Goal: Task Accomplishment & Management: Use online tool/utility

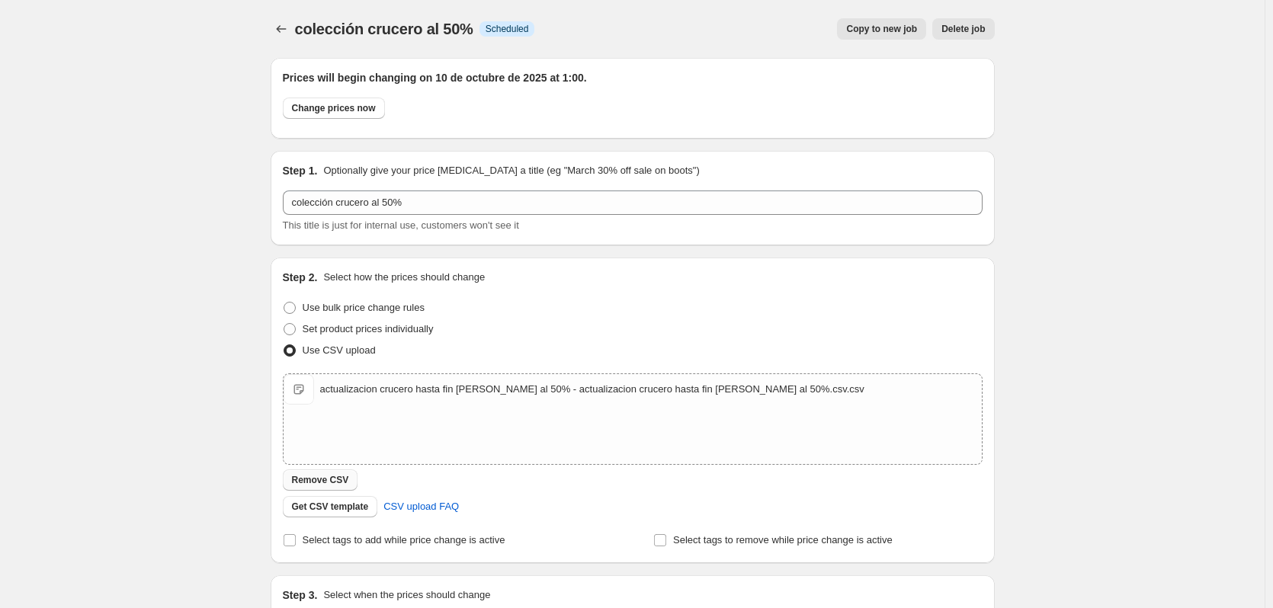
click at [325, 478] on span "Remove CSV" at bounding box center [320, 480] width 57 height 12
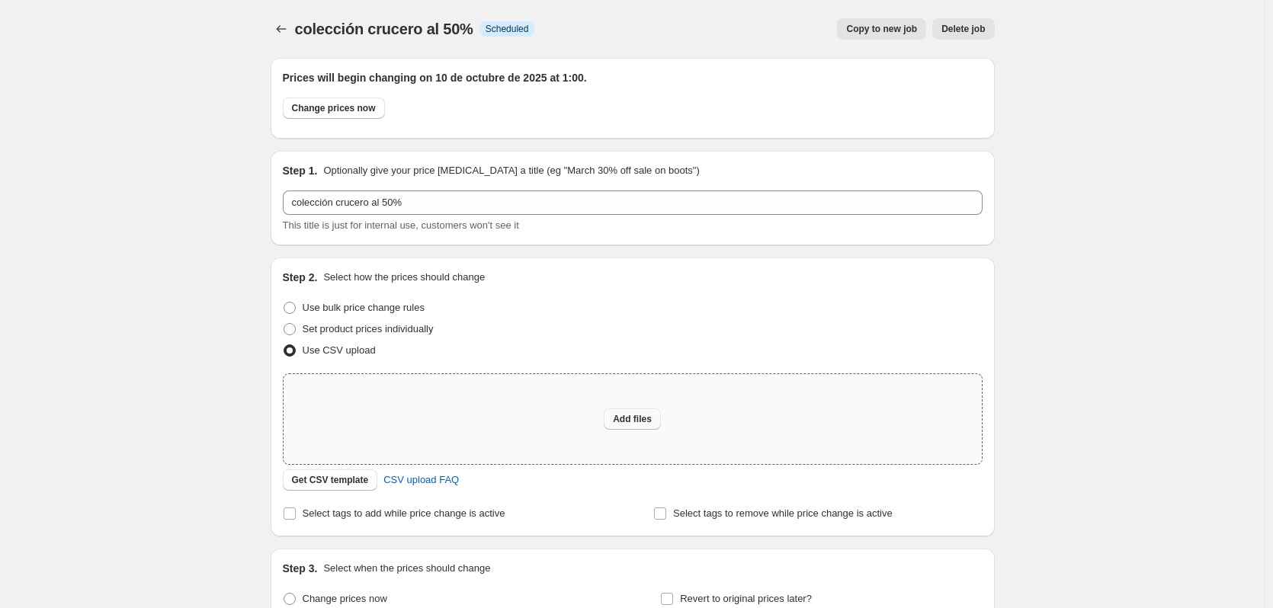
click at [637, 420] on span "Add files" at bounding box center [632, 419] width 39 height 12
type input "C:\fakepath\actualizacion crucero hasta fin [PERSON_NAME] al 50%.csv"
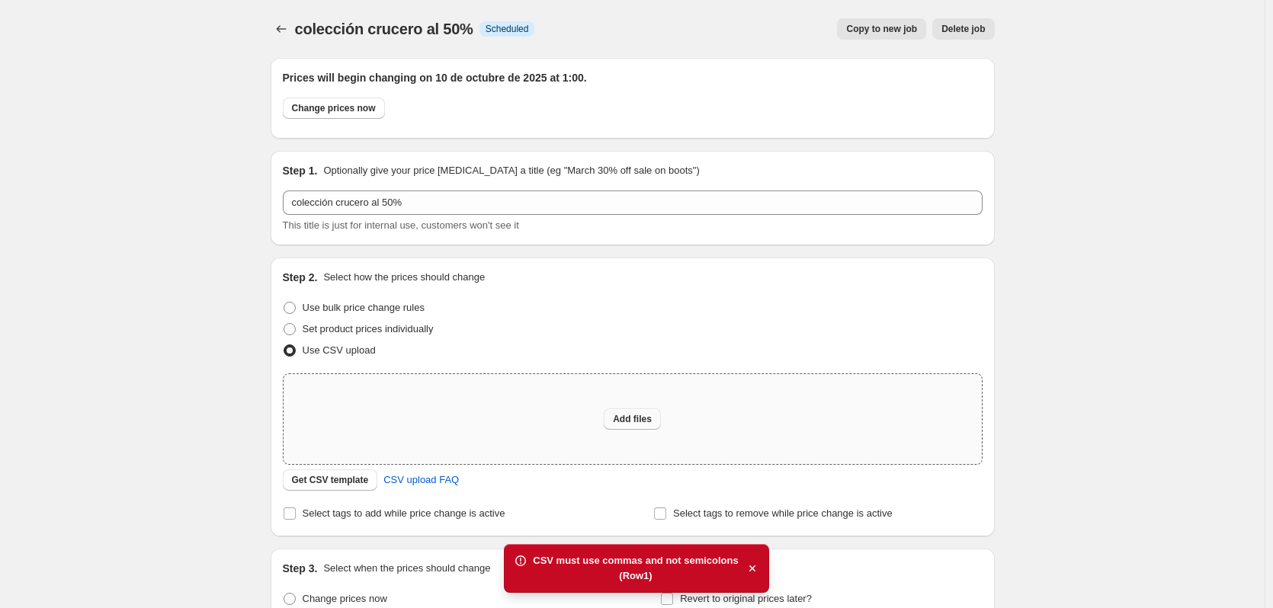
click at [626, 418] on span "Add files" at bounding box center [632, 419] width 39 height 12
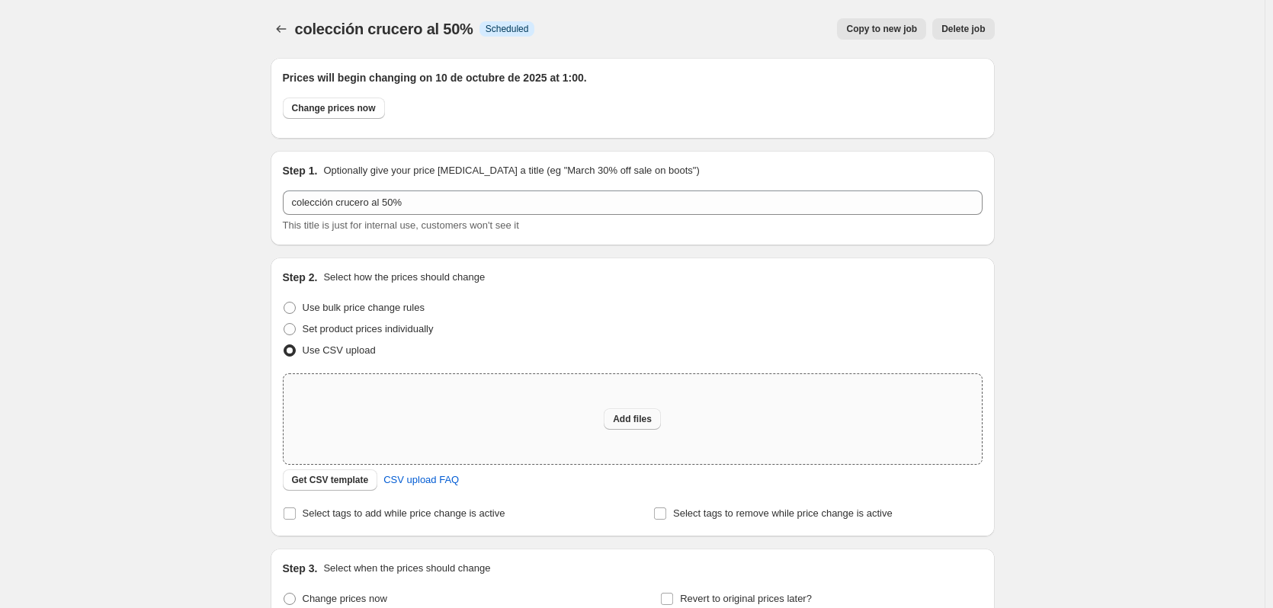
type input "C:\fakepath\Hoja de cálculo sin título - actualizacion crucero hasta fin [PERSO…"
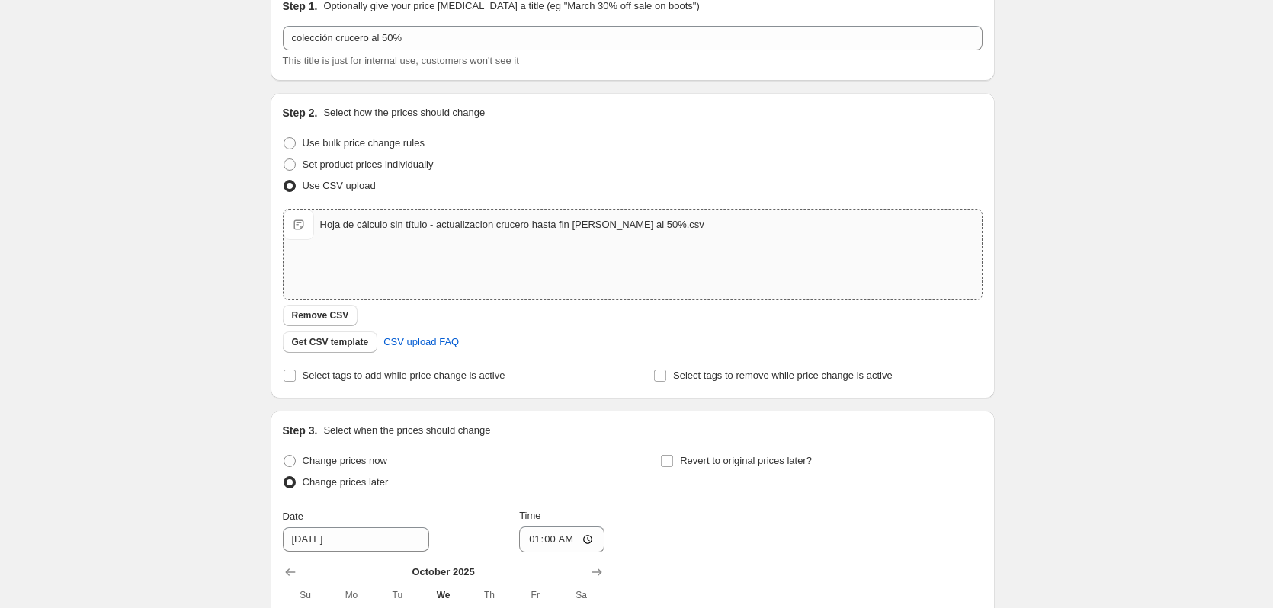
scroll to position [452, 0]
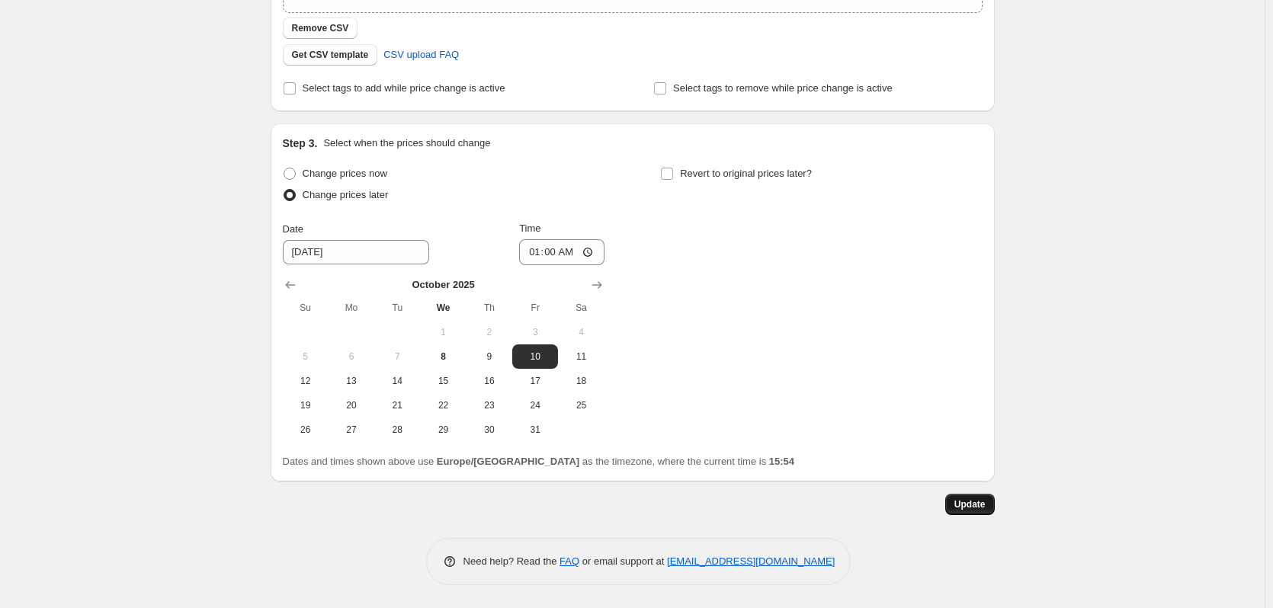
click at [980, 502] on span "Update" at bounding box center [969, 504] width 31 height 12
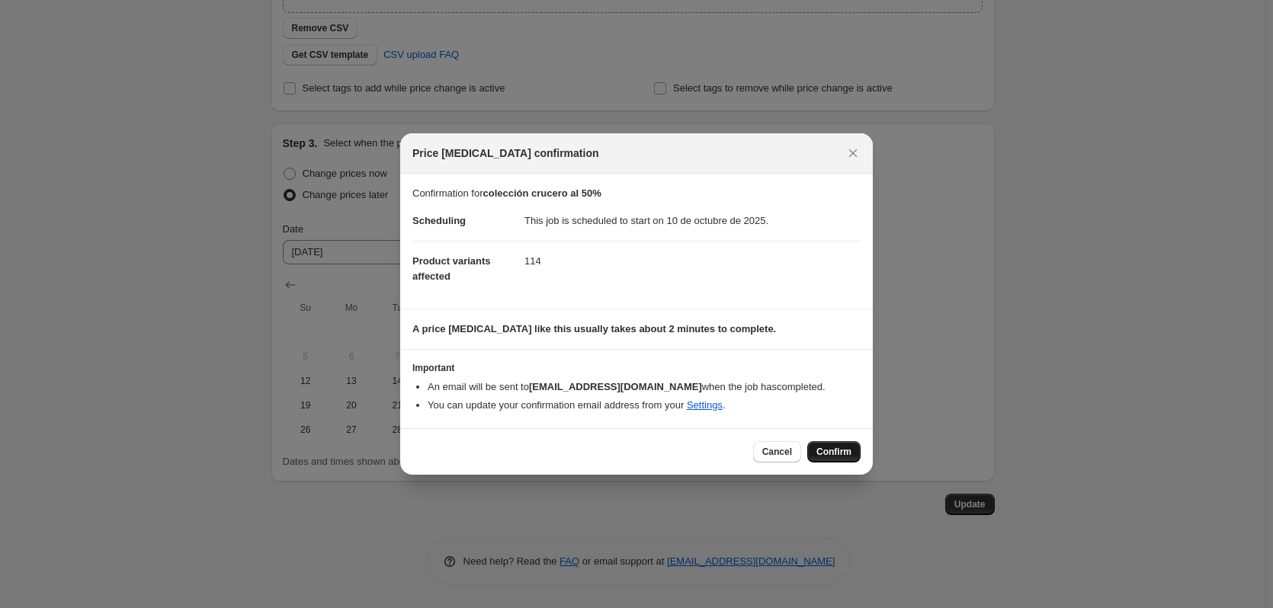
click at [824, 451] on span "Confirm" at bounding box center [833, 452] width 35 height 12
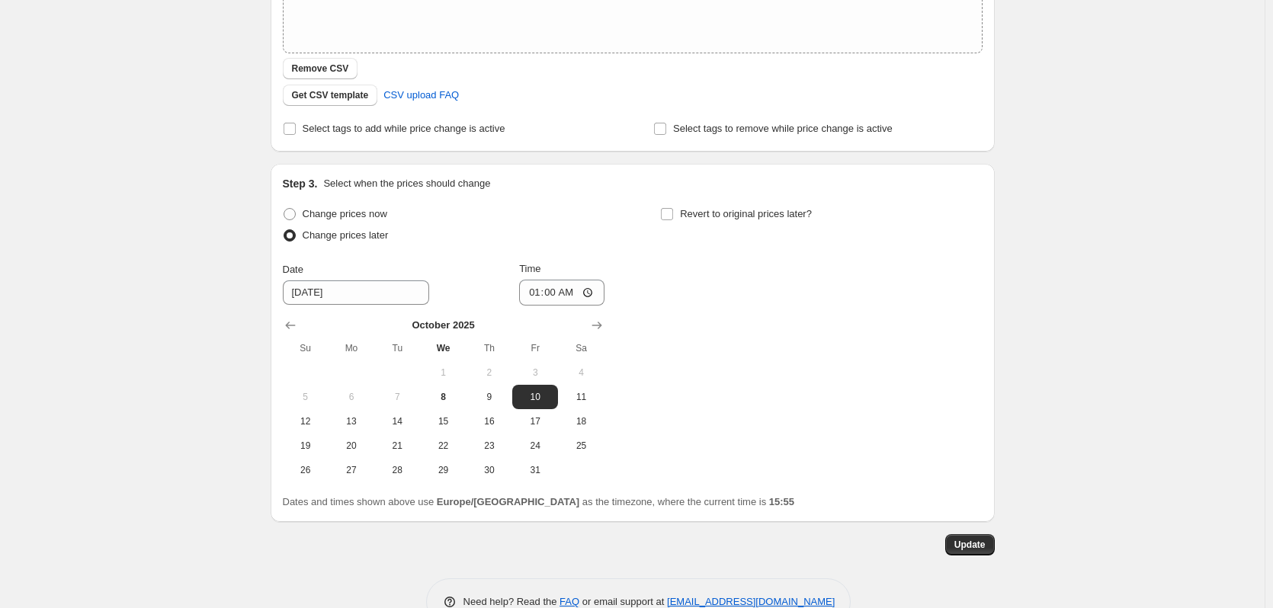
scroll to position [452, 0]
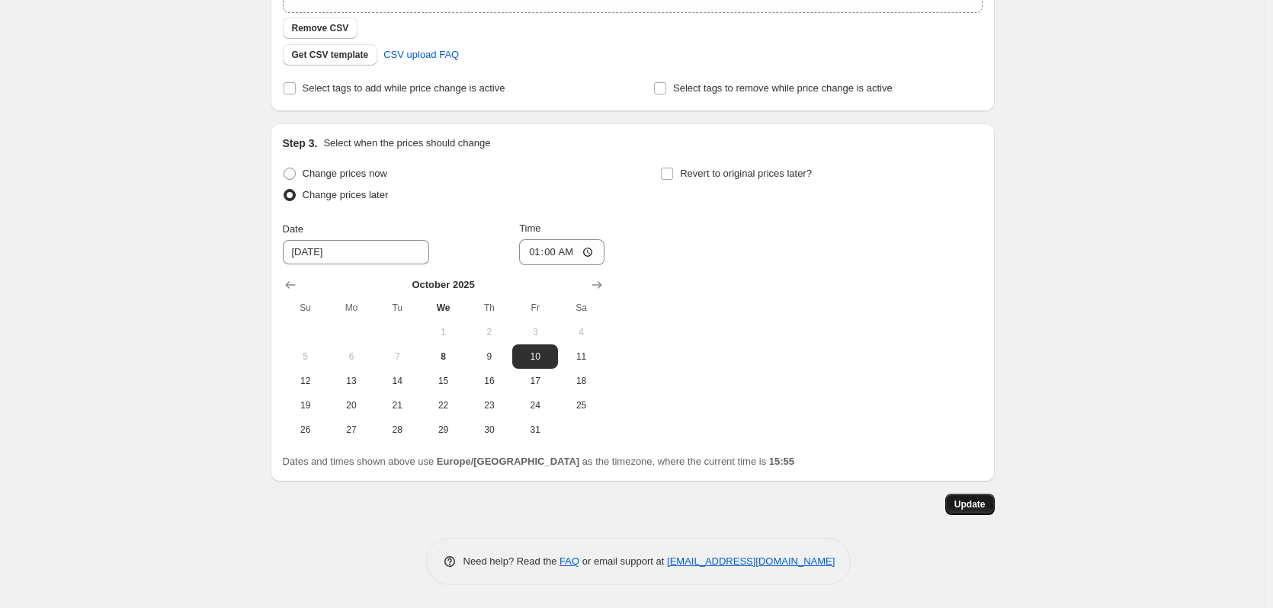
click at [974, 508] on span "Update" at bounding box center [969, 504] width 31 height 12
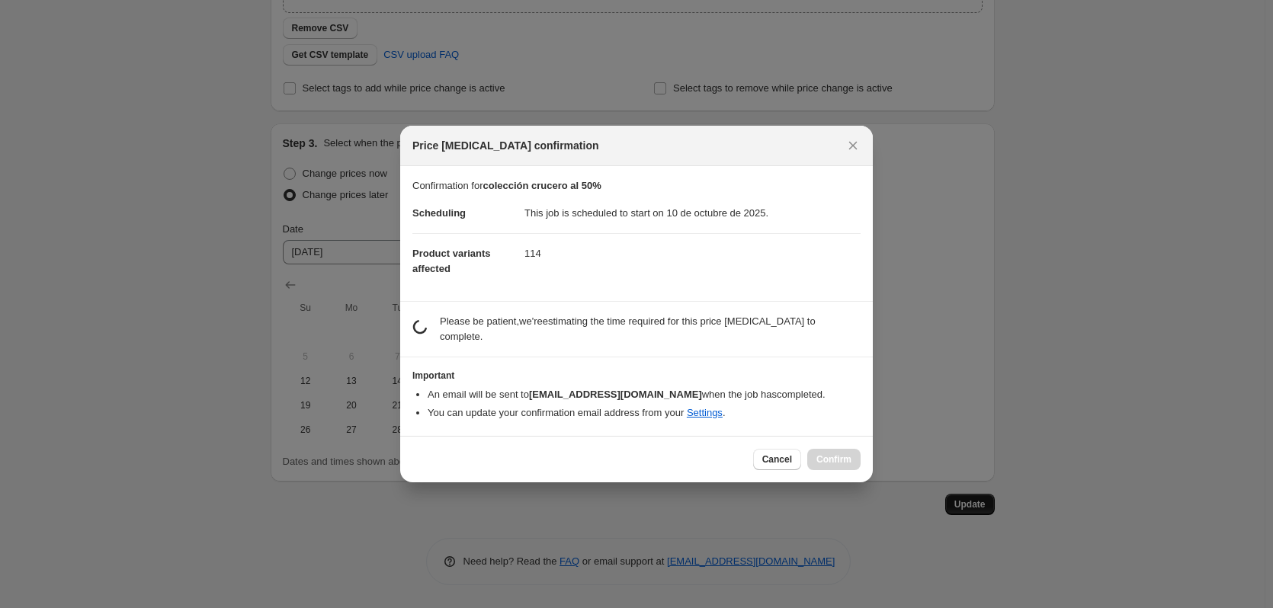
scroll to position [0, 0]
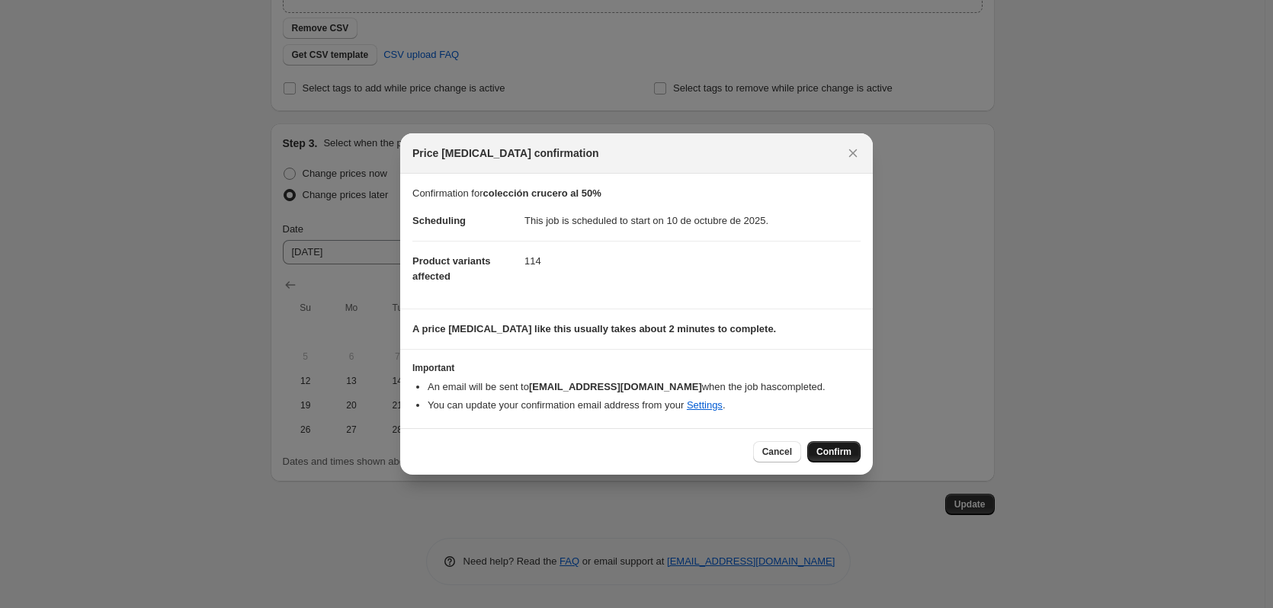
click at [832, 453] on span "Confirm" at bounding box center [833, 452] width 35 height 12
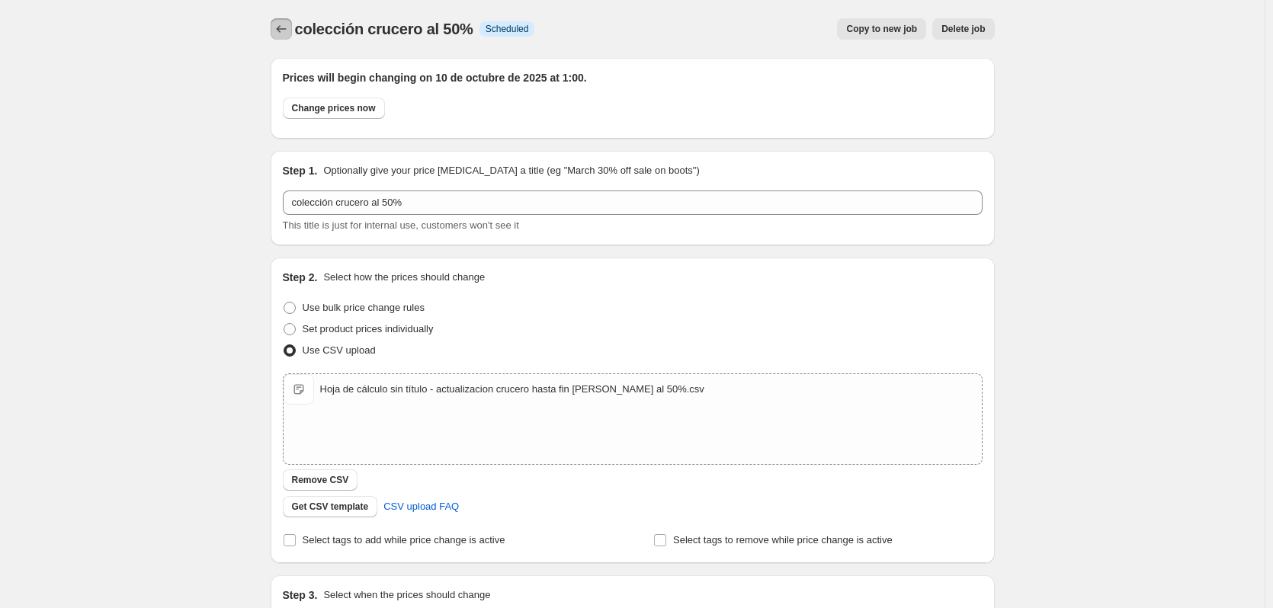
click at [282, 19] on button "Price change jobs" at bounding box center [281, 28] width 21 height 21
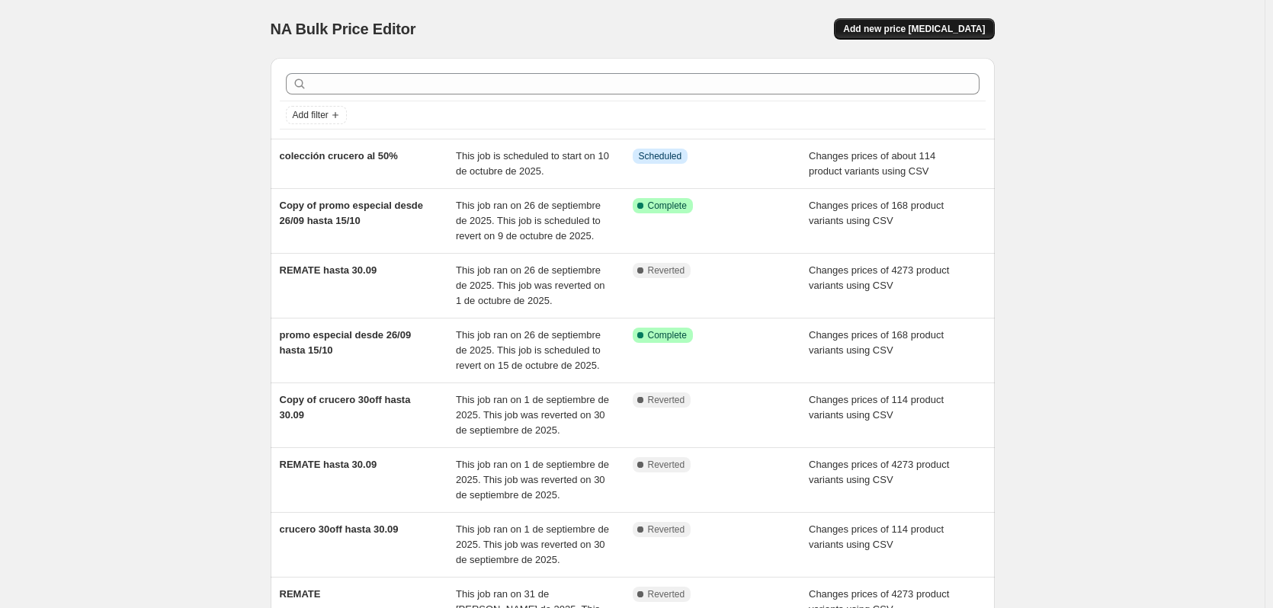
click at [942, 29] on span "Add new price [MEDICAL_DATA]" at bounding box center [914, 29] width 142 height 12
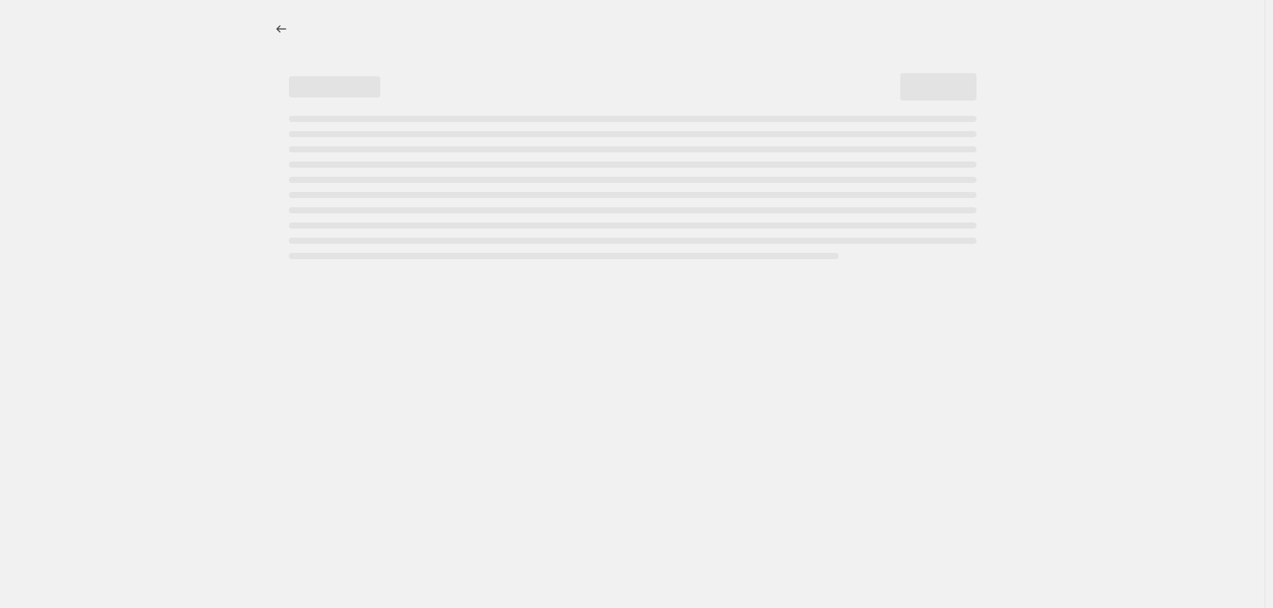
select select "percentage"
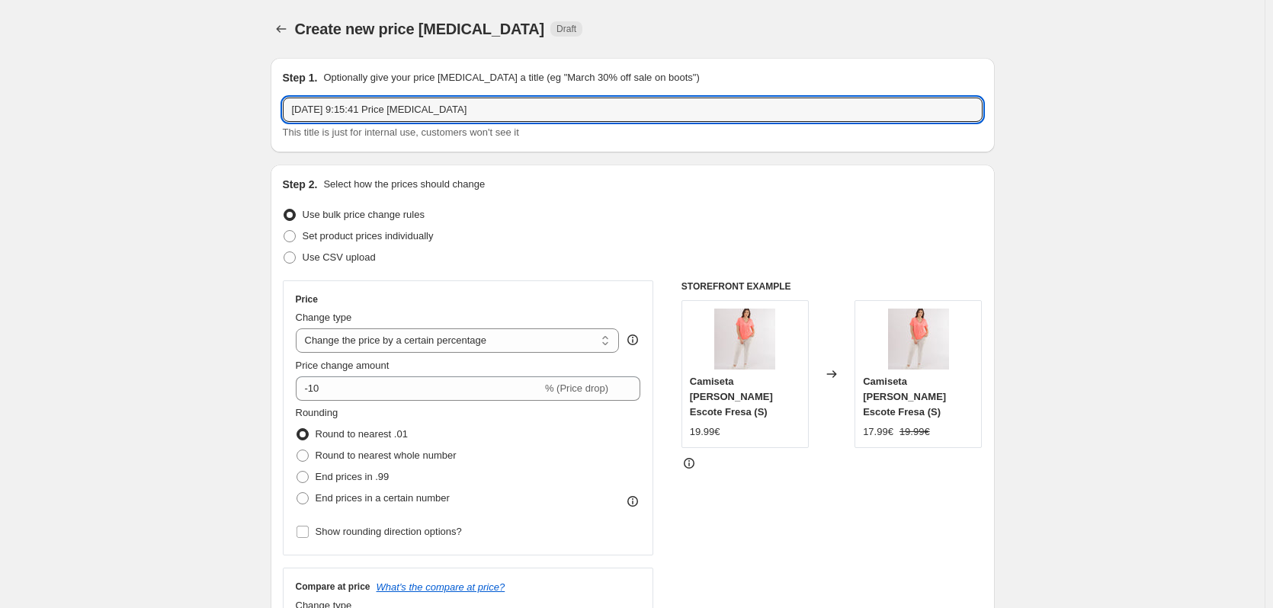
drag, startPoint x: 452, startPoint y: 113, endPoint x: 150, endPoint y: 100, distance: 302.0
type input "refrencias al 20% hasta 15.10"
click at [306, 255] on span "Use CSV upload" at bounding box center [339, 256] width 73 height 11
click at [284, 252] on input "Use CSV upload" at bounding box center [283, 251] width 1 height 1
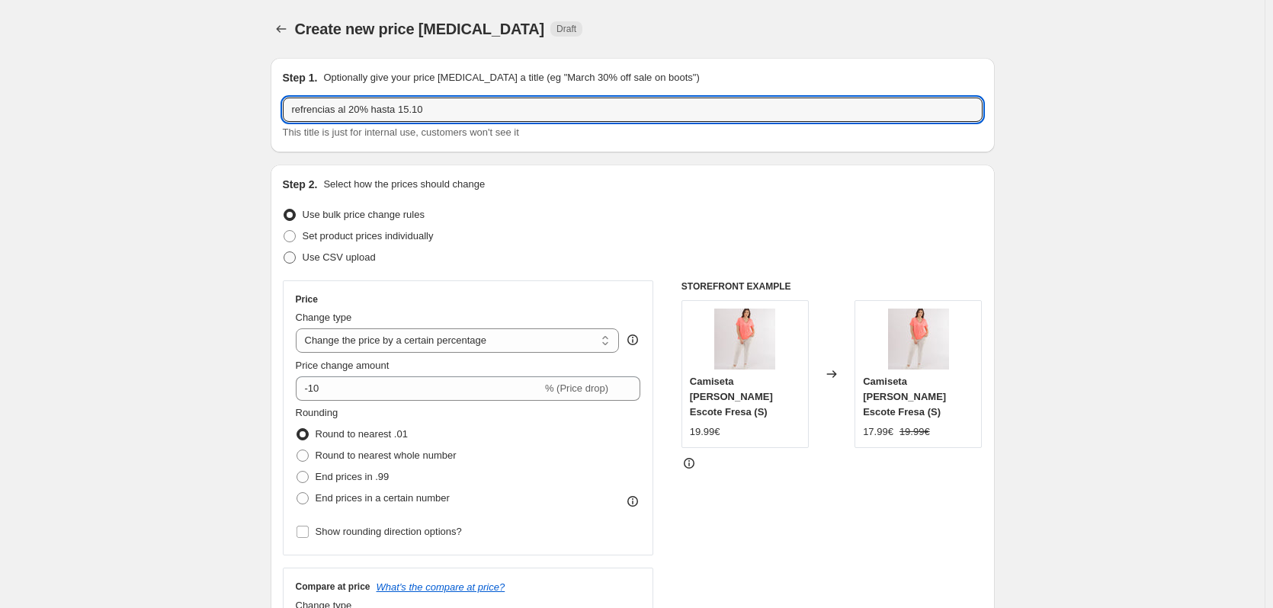
radio input "true"
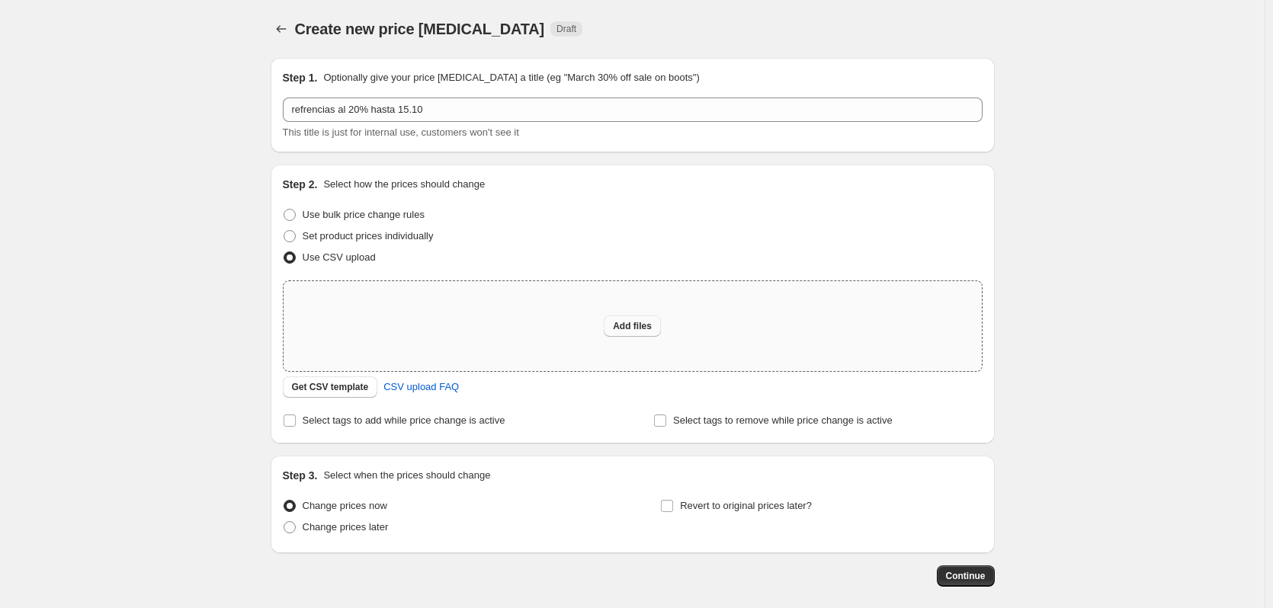
click at [642, 326] on span "Add files" at bounding box center [632, 326] width 39 height 12
click at [631, 330] on span "Add files" at bounding box center [632, 326] width 39 height 12
type input "C:\fakepath\Hoja de cálculo sin título - Hoja1.csv"
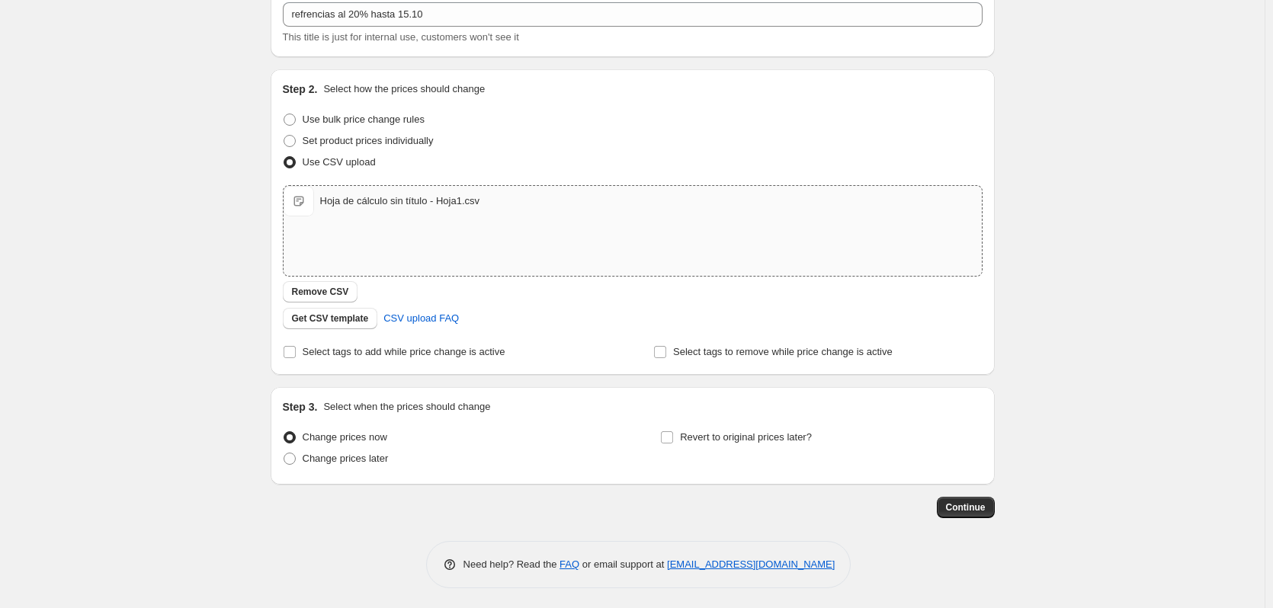
scroll to position [98, 0]
click at [291, 457] on span at bounding box center [289, 456] width 12 height 12
click at [284, 450] on input "Change prices later" at bounding box center [283, 450] width 1 height 1
radio input "true"
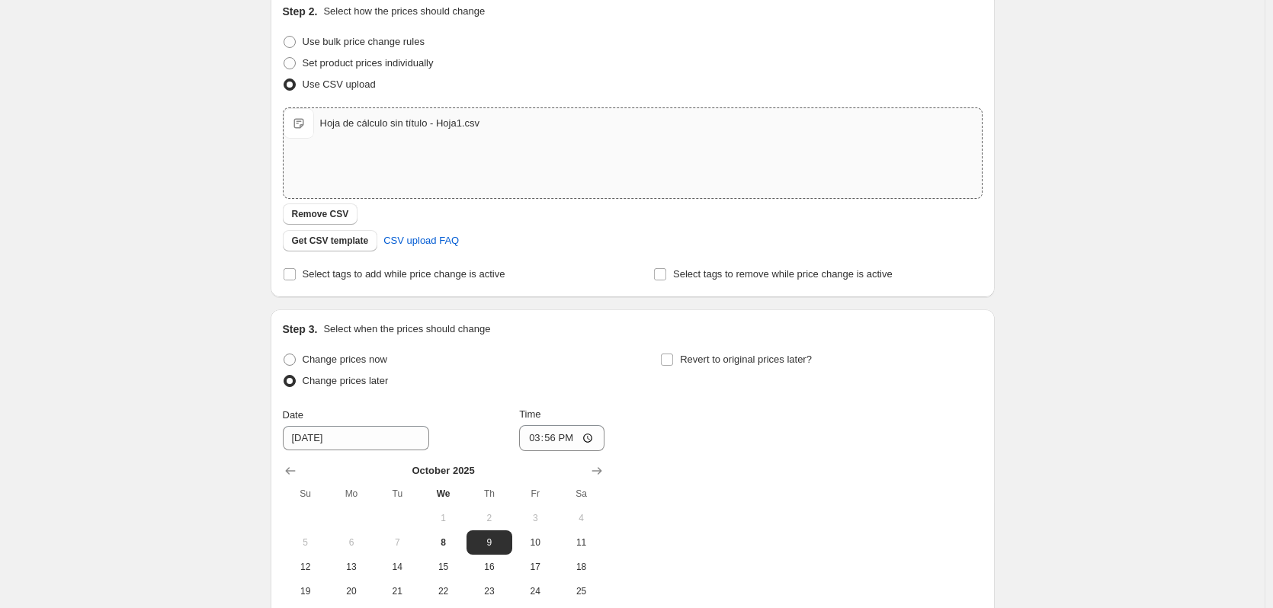
scroll to position [359, 0]
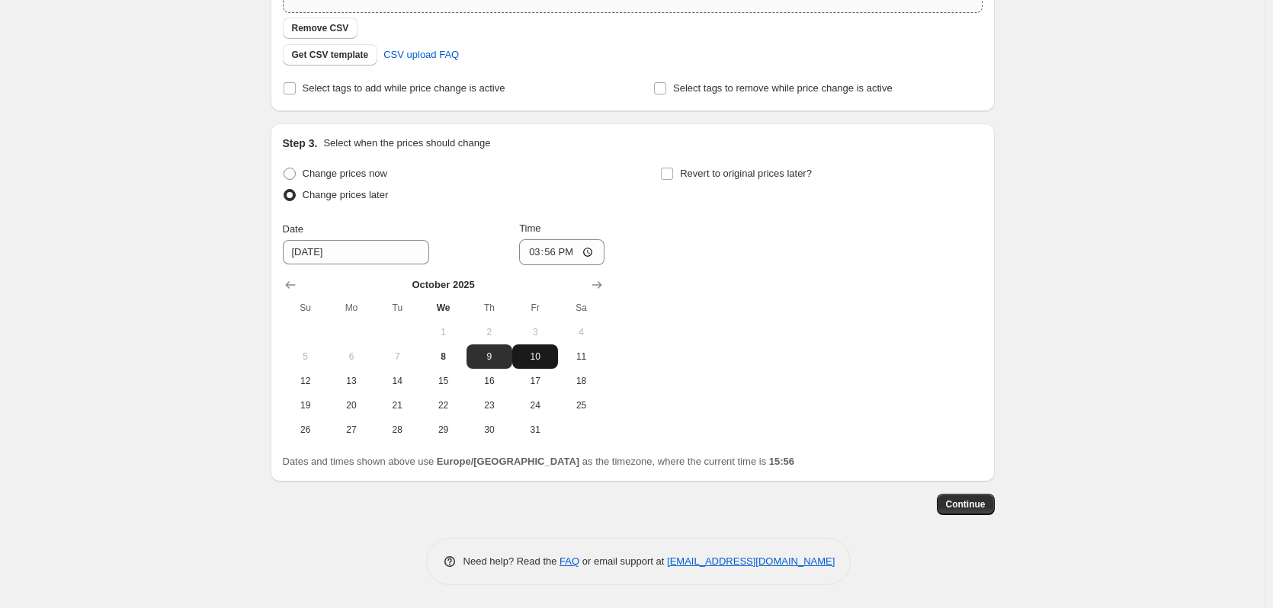
click at [539, 358] on span "10" at bounding box center [535, 357] width 34 height 12
type input "[DATE]"
click at [552, 250] on input "15:56" at bounding box center [561, 252] width 85 height 26
type input "01:00"
click at [671, 178] on input "Revert to original prices later?" at bounding box center [667, 174] width 12 height 12
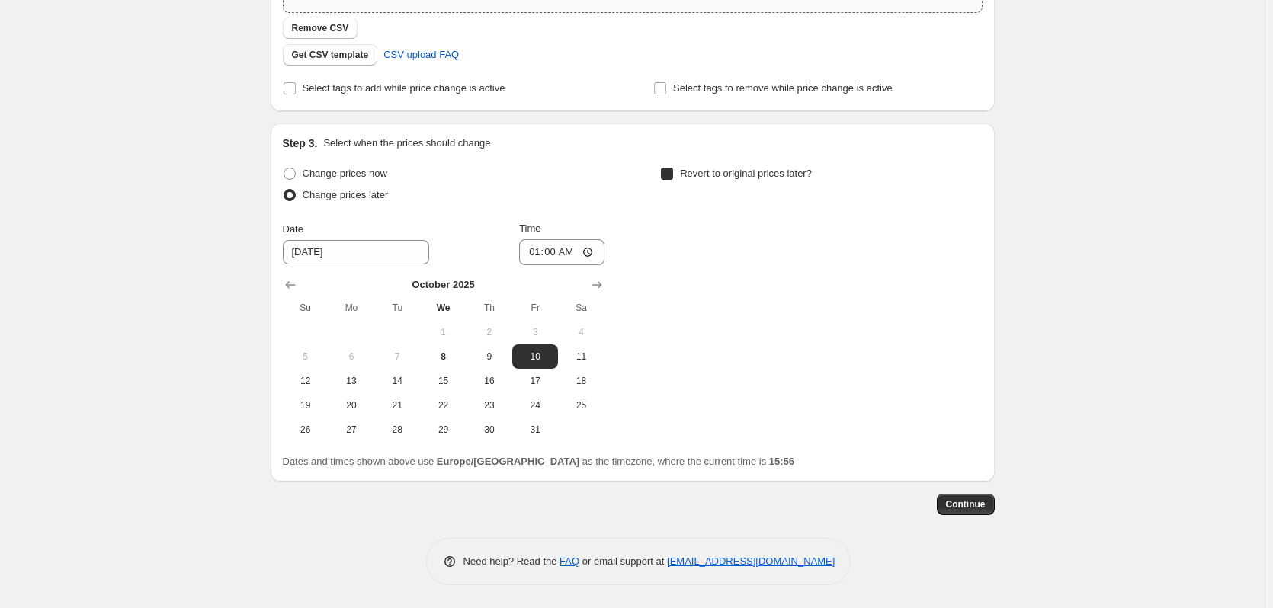
checkbox input "true"
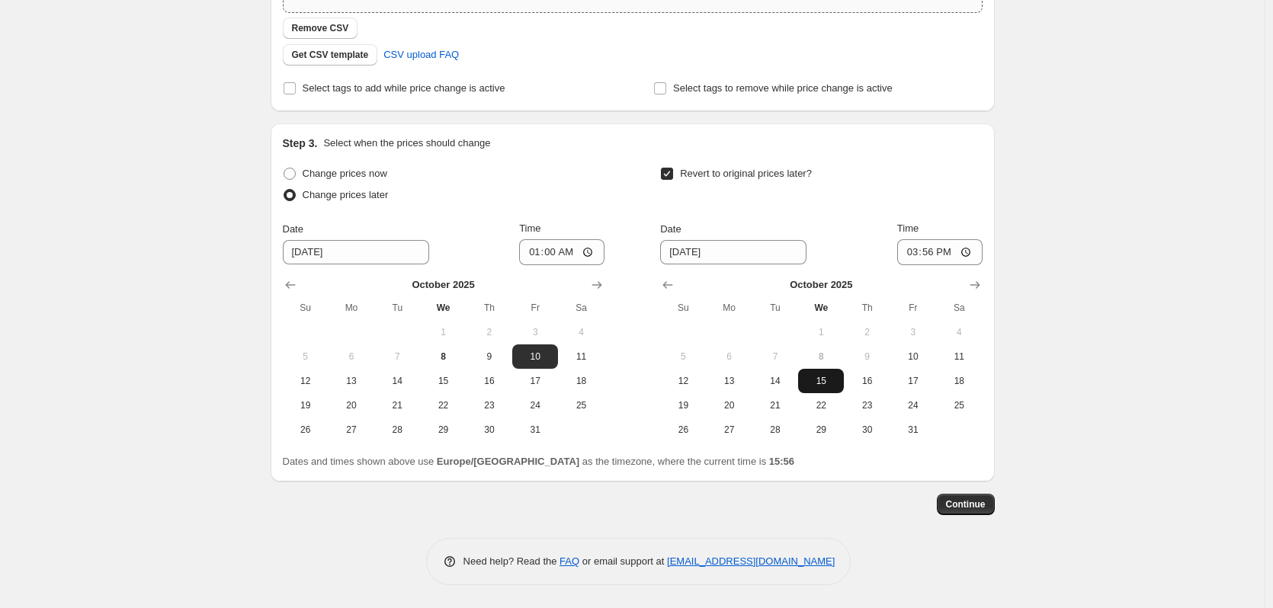
click at [831, 385] on span "15" at bounding box center [821, 381] width 34 height 12
click at [932, 248] on input "15:56" at bounding box center [939, 252] width 85 height 26
type input "23:59"
click at [975, 516] on div "Step 1. Optionally give your price [MEDICAL_DATA] a title (eg "March 30% off sa…" at bounding box center [633, 136] width 724 height 898
click at [975, 498] on span "Continue" at bounding box center [966, 504] width 40 height 12
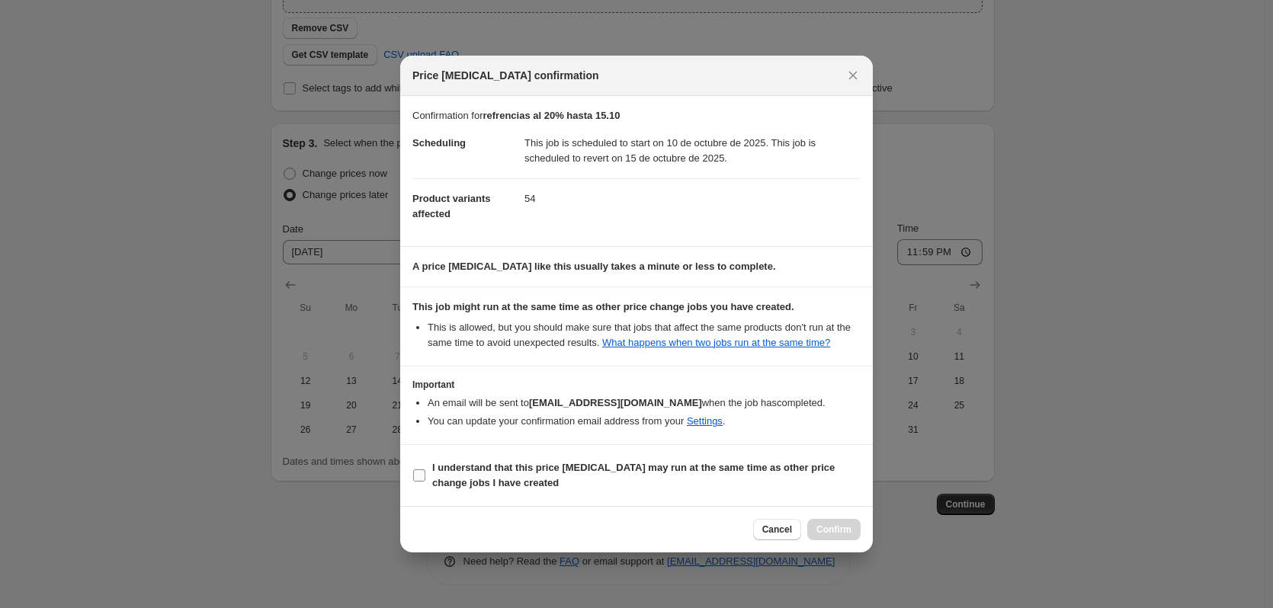
click at [417, 472] on input "I understand that this price [MEDICAL_DATA] may run at the same time as other p…" at bounding box center [419, 475] width 12 height 12
checkbox input "true"
click at [837, 525] on span "Confirm" at bounding box center [833, 529] width 35 height 12
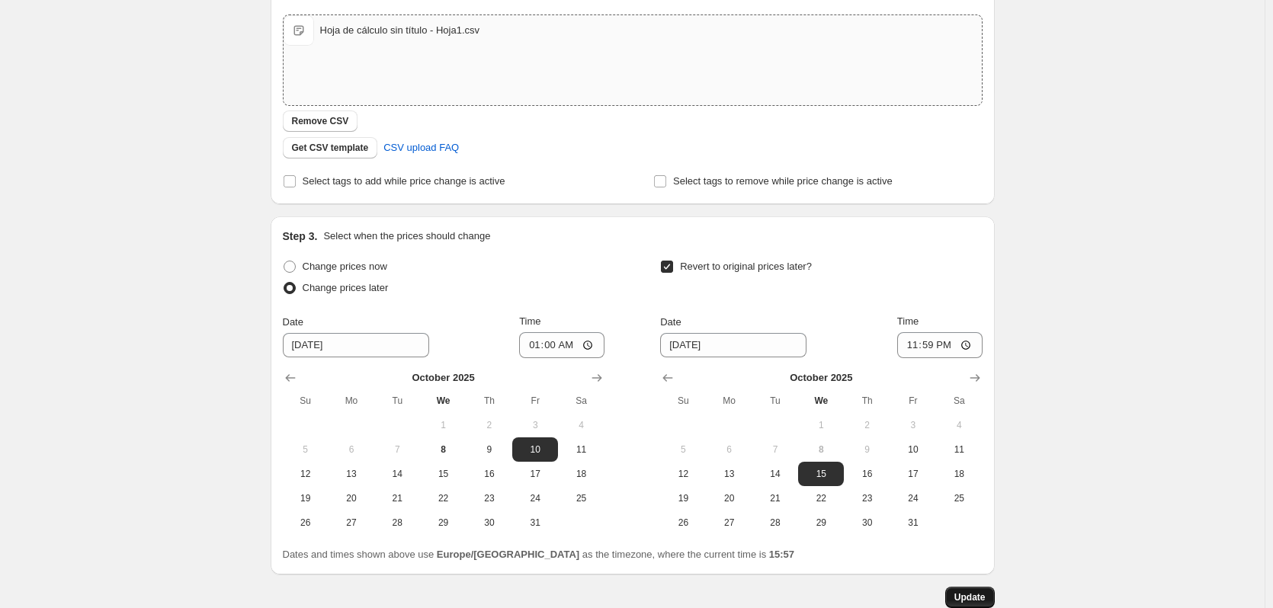
click at [966, 601] on span "Update" at bounding box center [969, 597] width 31 height 12
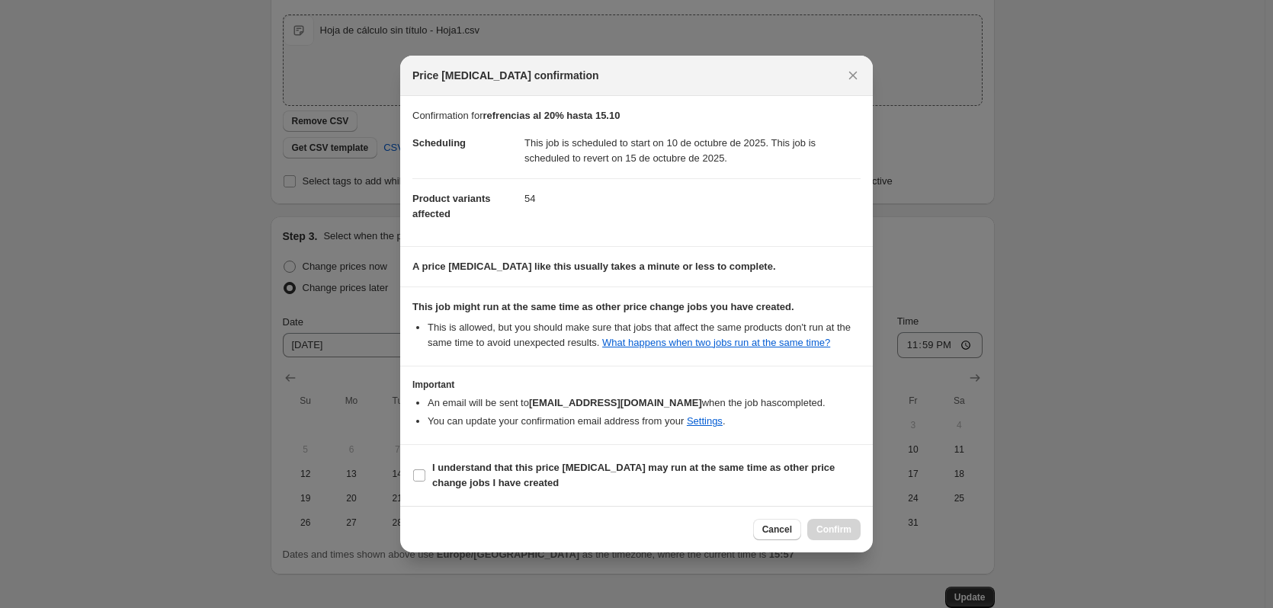
click at [411, 473] on section "I understand that this price [MEDICAL_DATA] may run at the same time as other p…" at bounding box center [636, 475] width 472 height 61
click at [422, 477] on input "I understand that this price [MEDICAL_DATA] may run at the same time as other p…" at bounding box center [419, 475] width 12 height 12
checkbox input "true"
click at [834, 522] on button "Confirm" at bounding box center [833, 529] width 53 height 21
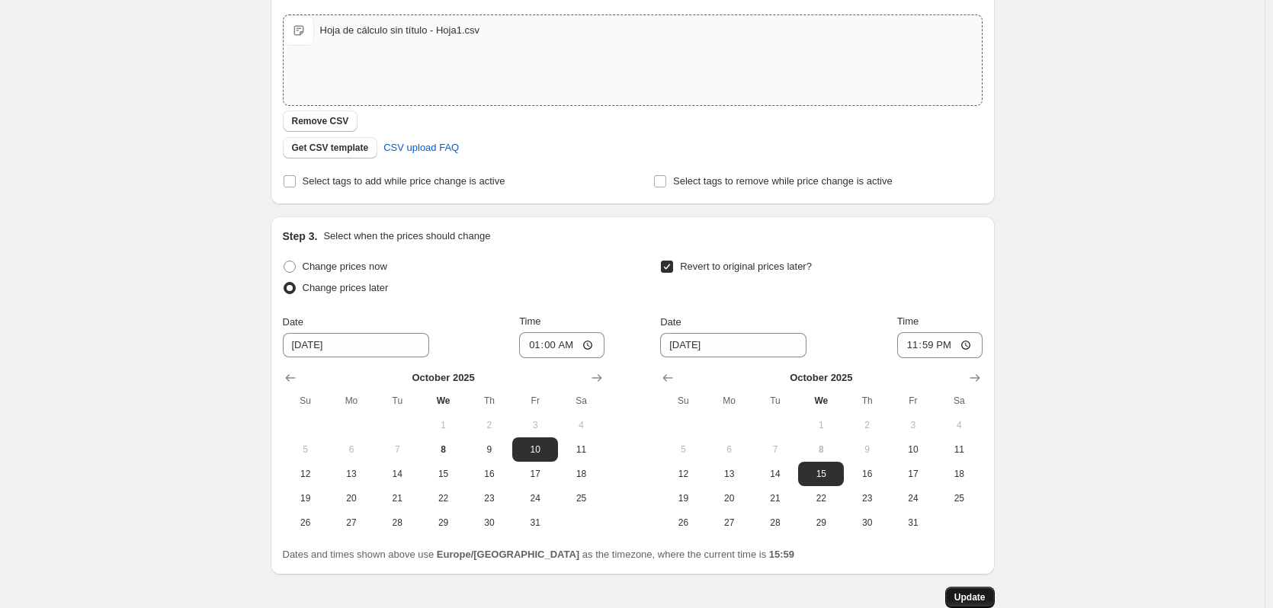
click at [967, 604] on button "Update" at bounding box center [970, 597] width 50 height 21
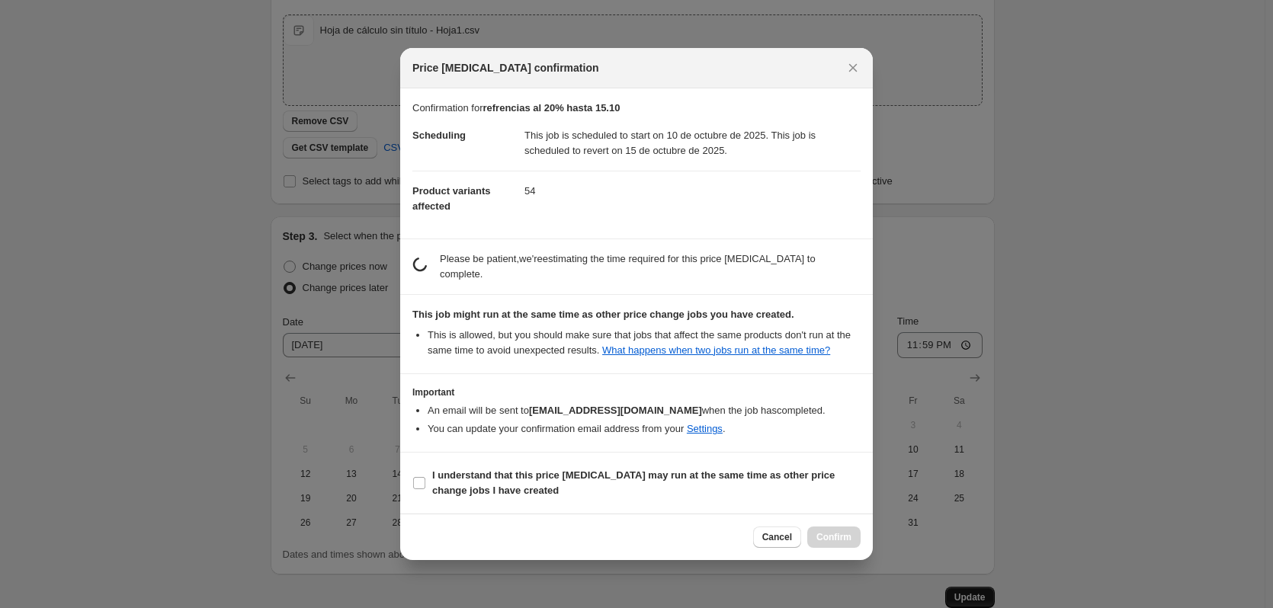
scroll to position [0, 0]
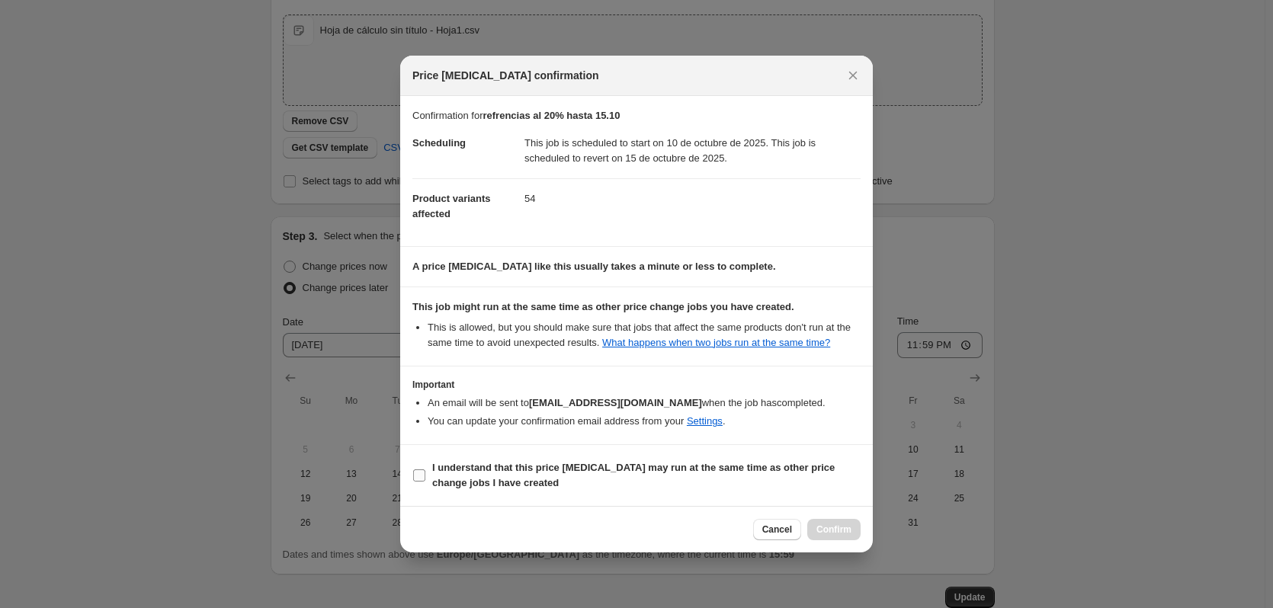
click at [419, 477] on input "I understand that this price [MEDICAL_DATA] may run at the same time as other p…" at bounding box center [419, 475] width 12 height 12
checkbox input "true"
click at [844, 533] on span "Confirm" at bounding box center [833, 529] width 35 height 12
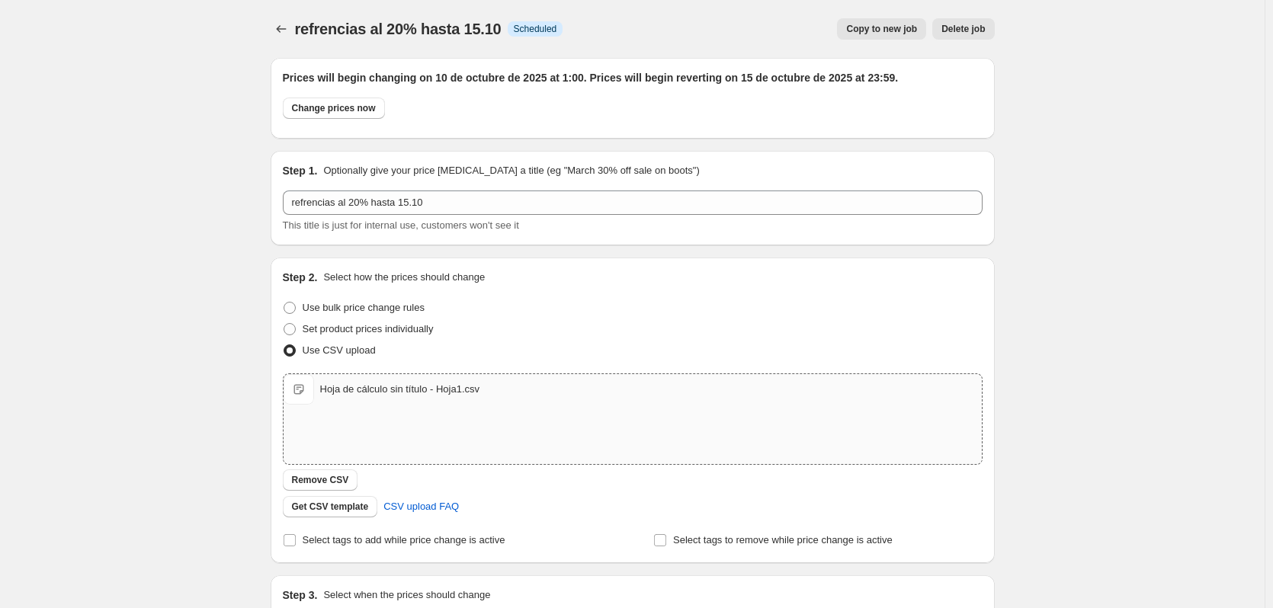
scroll to position [359, 0]
